Goal: Information Seeking & Learning: Learn about a topic

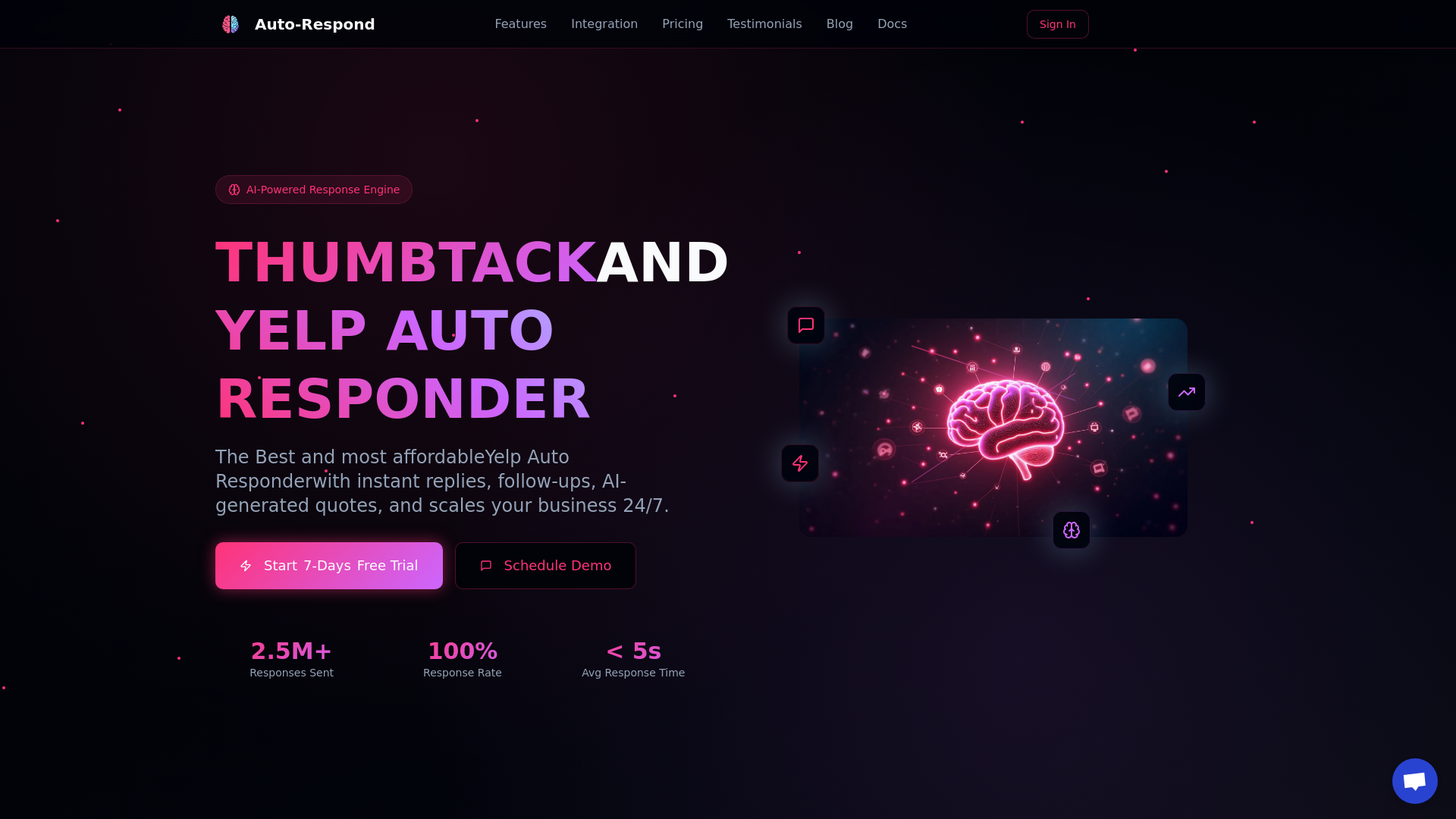
click at [827, 24] on link "Blog" at bounding box center [840, 23] width 27 height 18
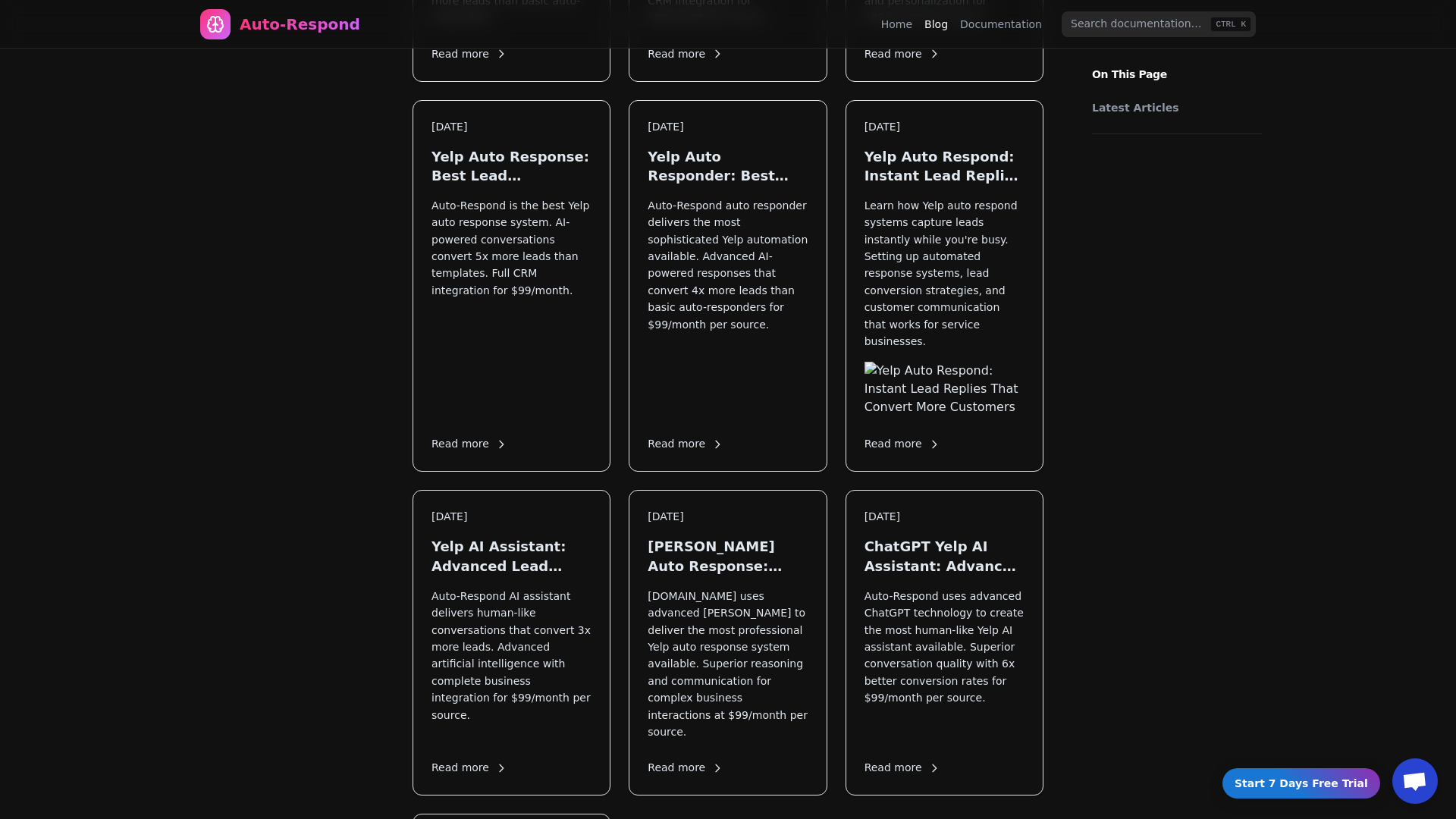
scroll to position [1760, 0]
